Goal: Use online tool/utility: Utilize a website feature to perform a specific function

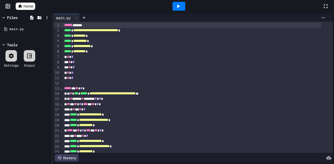
click at [180, 12] on div at bounding box center [179, 6] width 18 height 14
click at [180, 11] on div at bounding box center [179, 6] width 18 height 14
click at [180, 6] on icon at bounding box center [178, 6] width 6 height 6
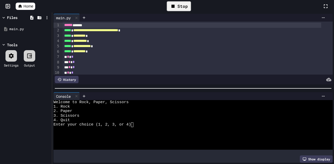
click at [145, 127] on div at bounding box center [188, 129] width 270 height 4
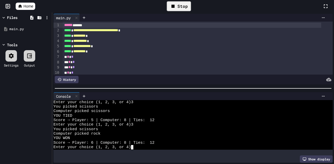
scroll to position [587, 0]
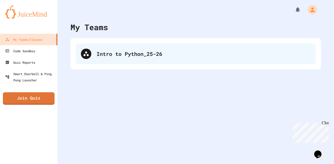
click at [140, 52] on div "Intro to Python_25-26" at bounding box center [203, 54] width 214 height 8
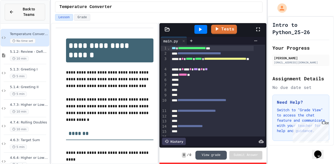
click at [15, 11] on div "Back to Teams" at bounding box center [25, 12] width 32 height 11
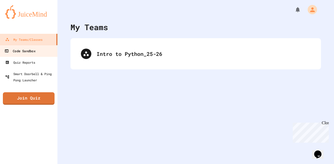
click at [20, 51] on div "Code Sandbox" at bounding box center [19, 51] width 31 height 7
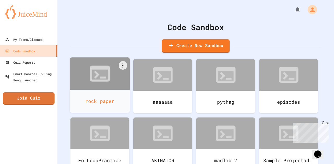
click at [115, 102] on div "rock paper" at bounding box center [100, 101] width 60 height 23
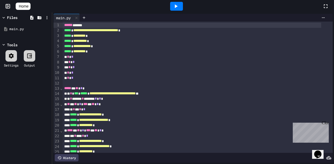
click at [174, 10] on div at bounding box center [176, 6] width 13 height 9
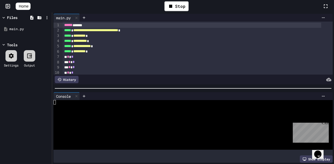
click at [132, 107] on div at bounding box center [188, 107] width 270 height 4
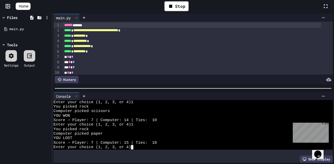
scroll to position [722, 0]
click at [136, 146] on div "Enter your choice (1, 2, 3, or 4)" at bounding box center [188, 147] width 270 height 4
click at [152, 145] on div "Enter your choice (1, 2, 3, or 4)" at bounding box center [188, 147] width 270 height 4
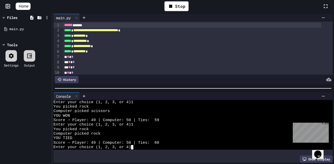
click at [140, 145] on div "Enter your choice (1, 2, 3, or 4)" at bounding box center [188, 147] width 270 height 4
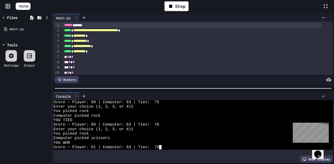
scroll to position [4494, 0]
